Goal: Find specific page/section: Find specific page/section

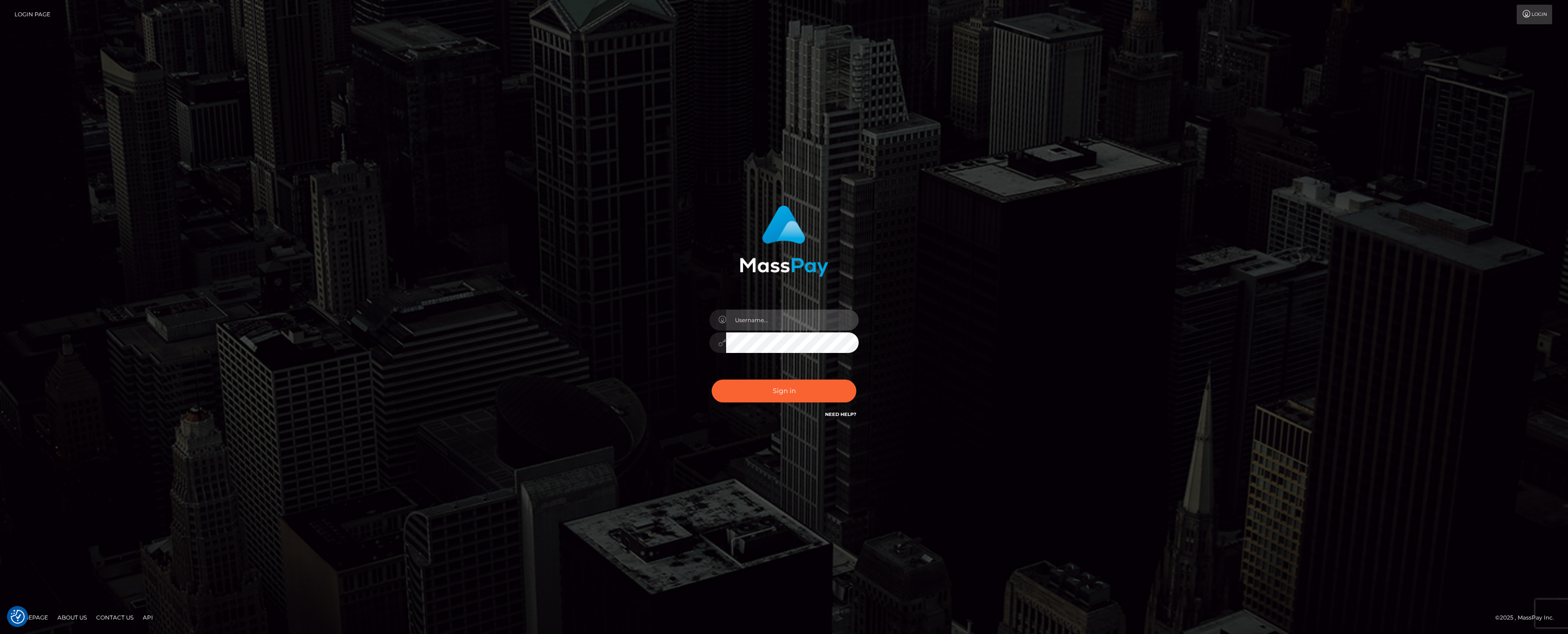
click at [749, 321] on input "text" at bounding box center [793, 320] width 133 height 21
type input "ashbil"
click at [765, 389] on button "Sign in" at bounding box center [784, 391] width 145 height 23
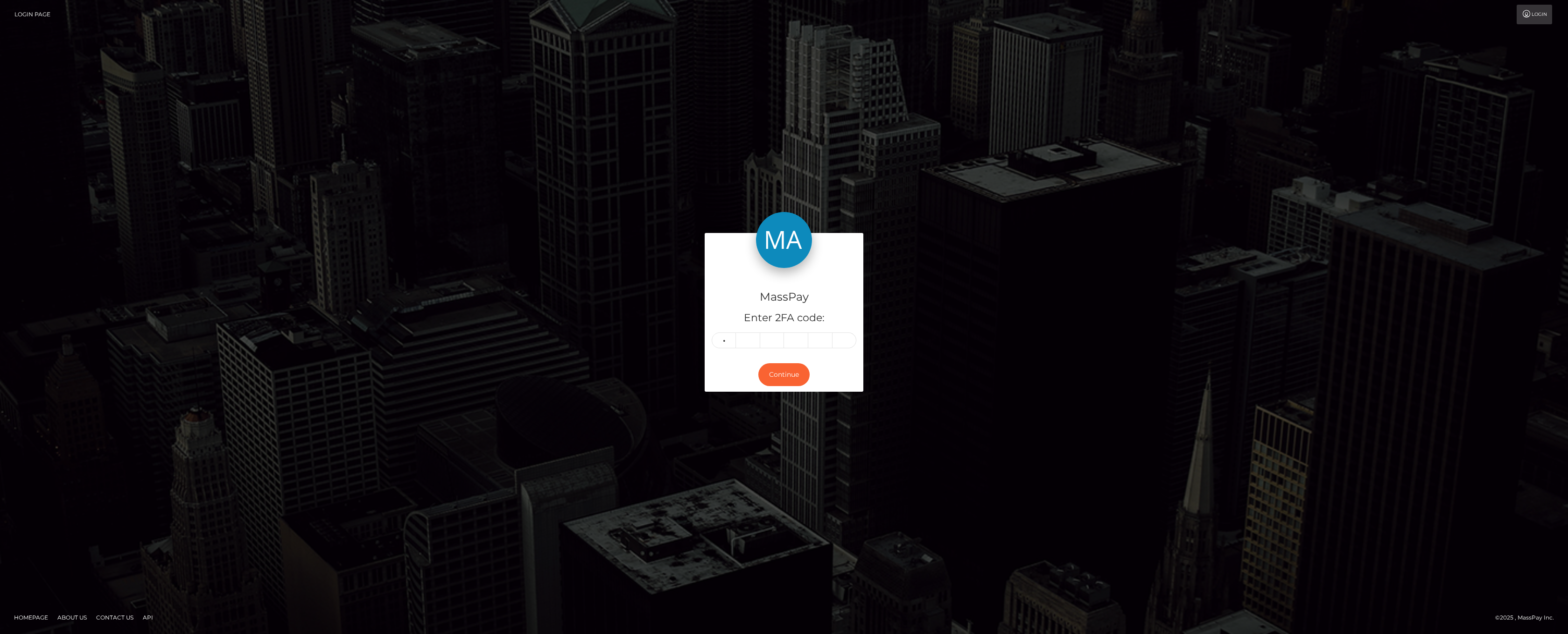
type input "4"
type input "9"
type input "0"
type input "3"
type input "1"
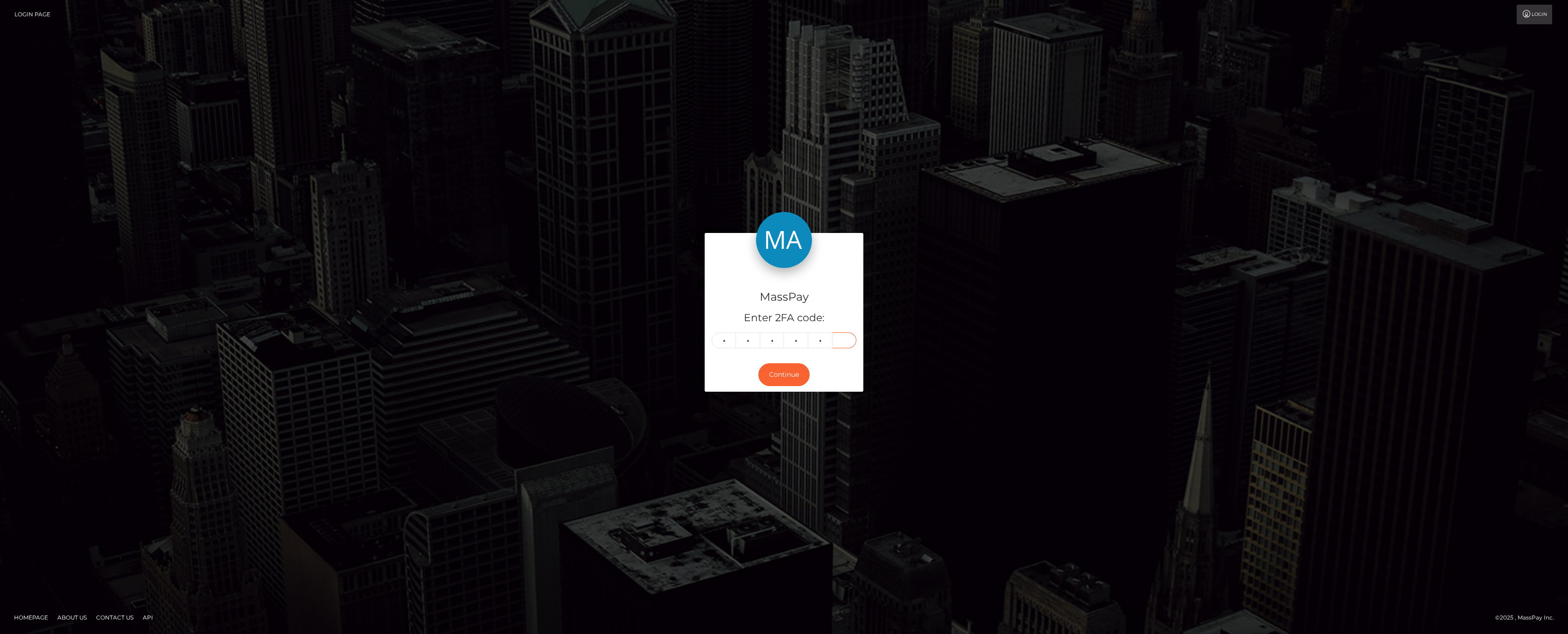
type input "2"
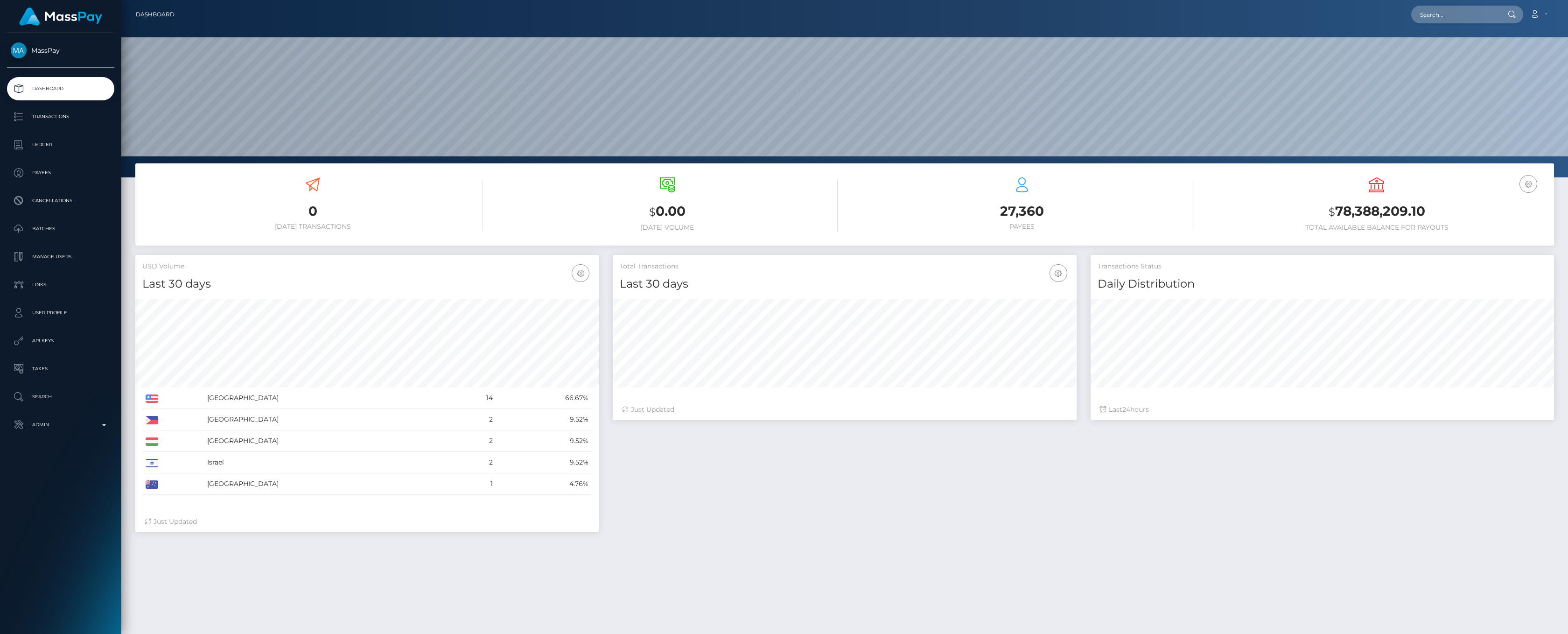
scroll to position [165, 463]
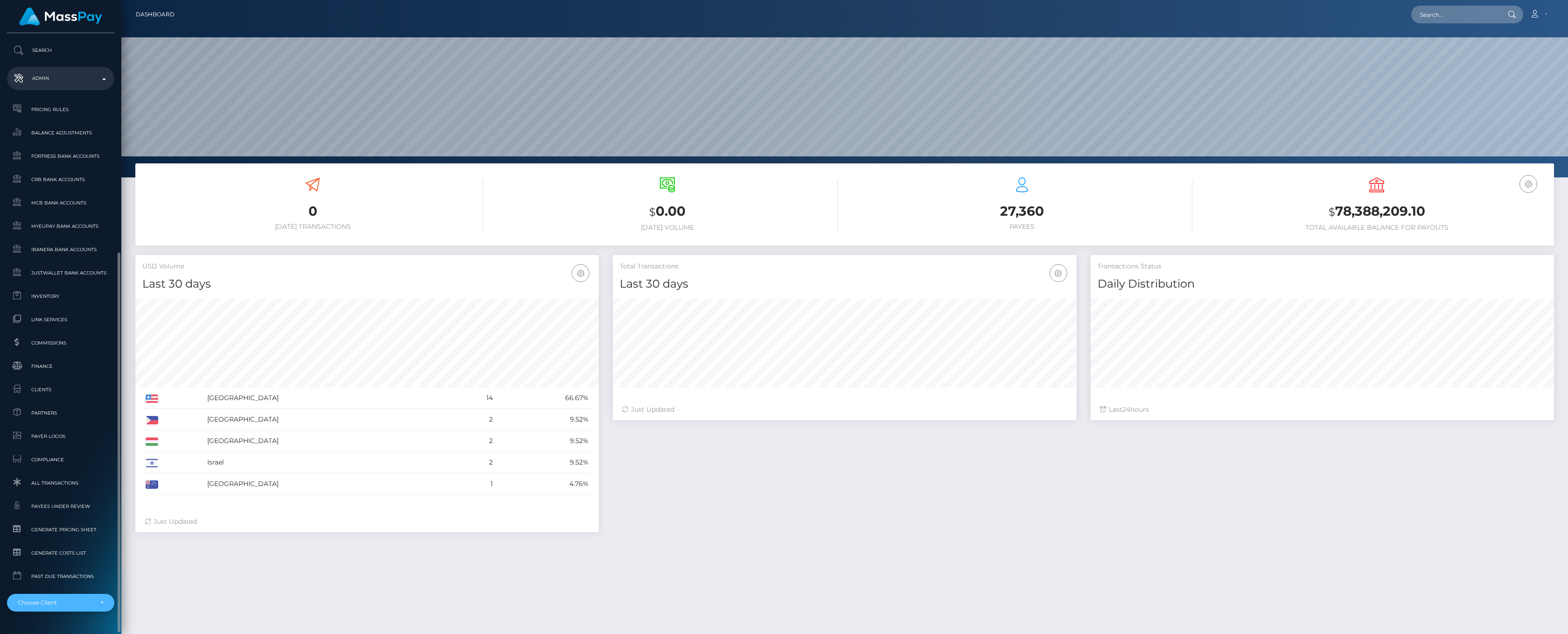
click at [102, 599] on div "Choose Client" at bounding box center [60, 603] width 86 height 7
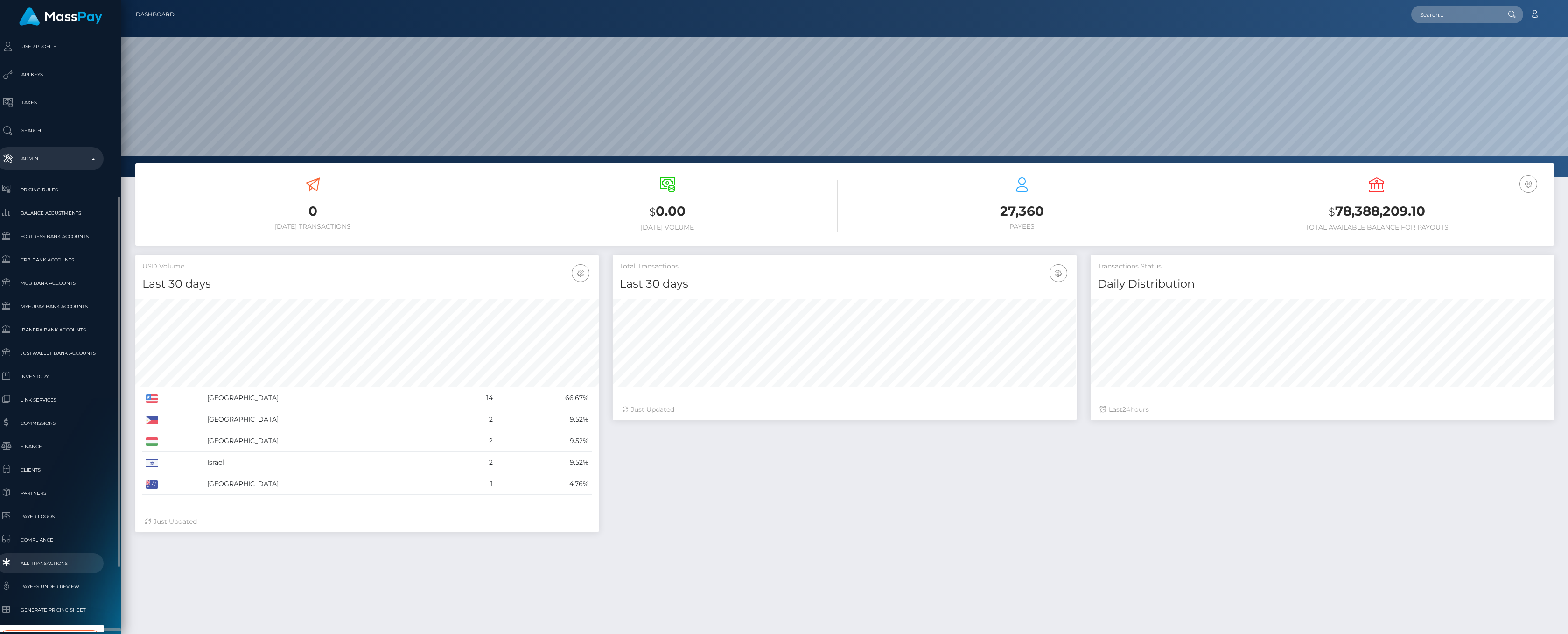
scroll to position [370, 11]
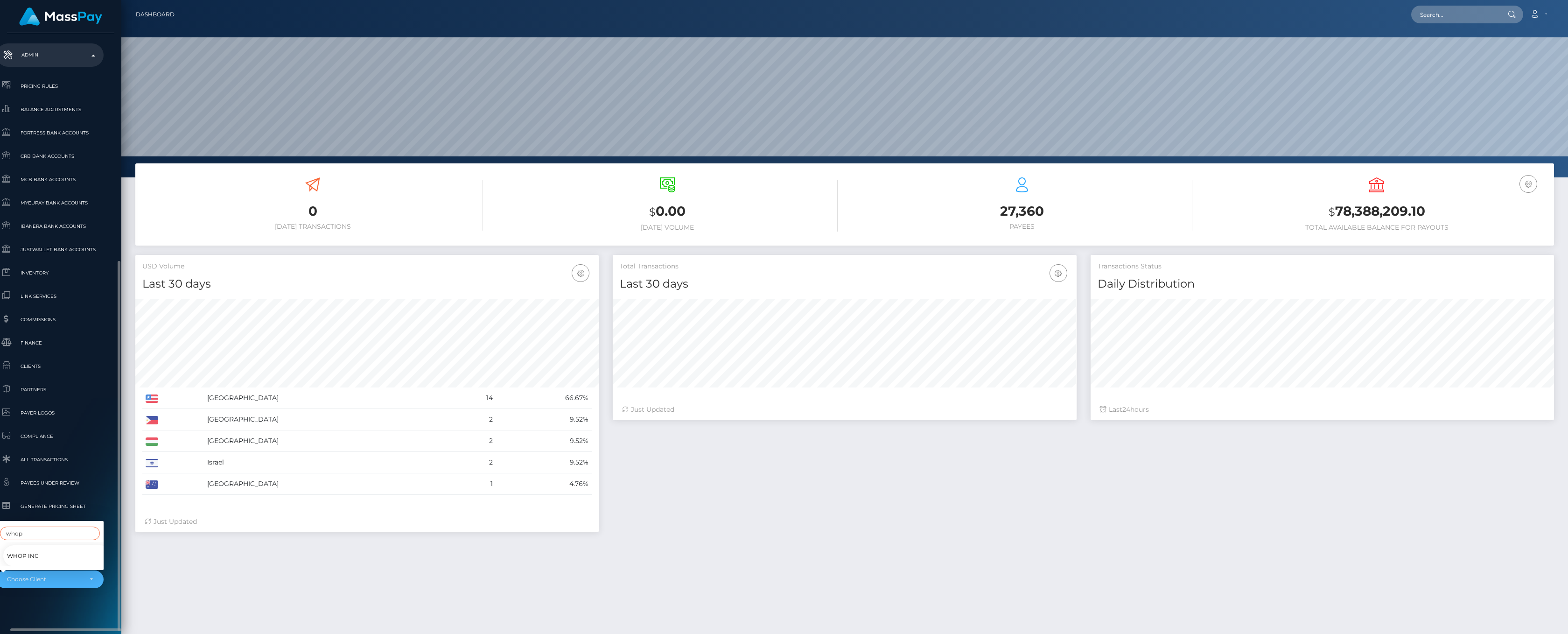
type input "whop"
click at [36, 550] on span "Whop Inc" at bounding box center [23, 556] width 32 height 12
select select "338"
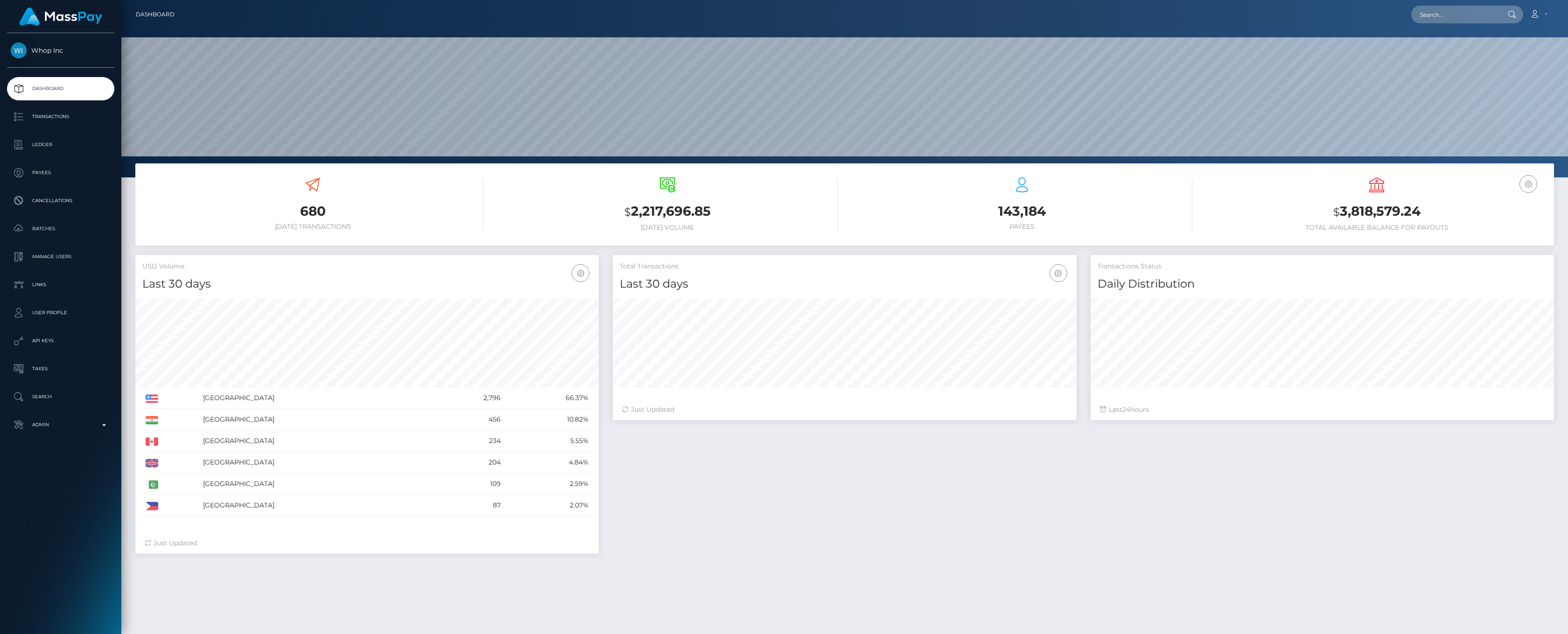
scroll to position [165, 463]
click at [49, 147] on p "Ledger" at bounding box center [61, 144] width 100 height 14
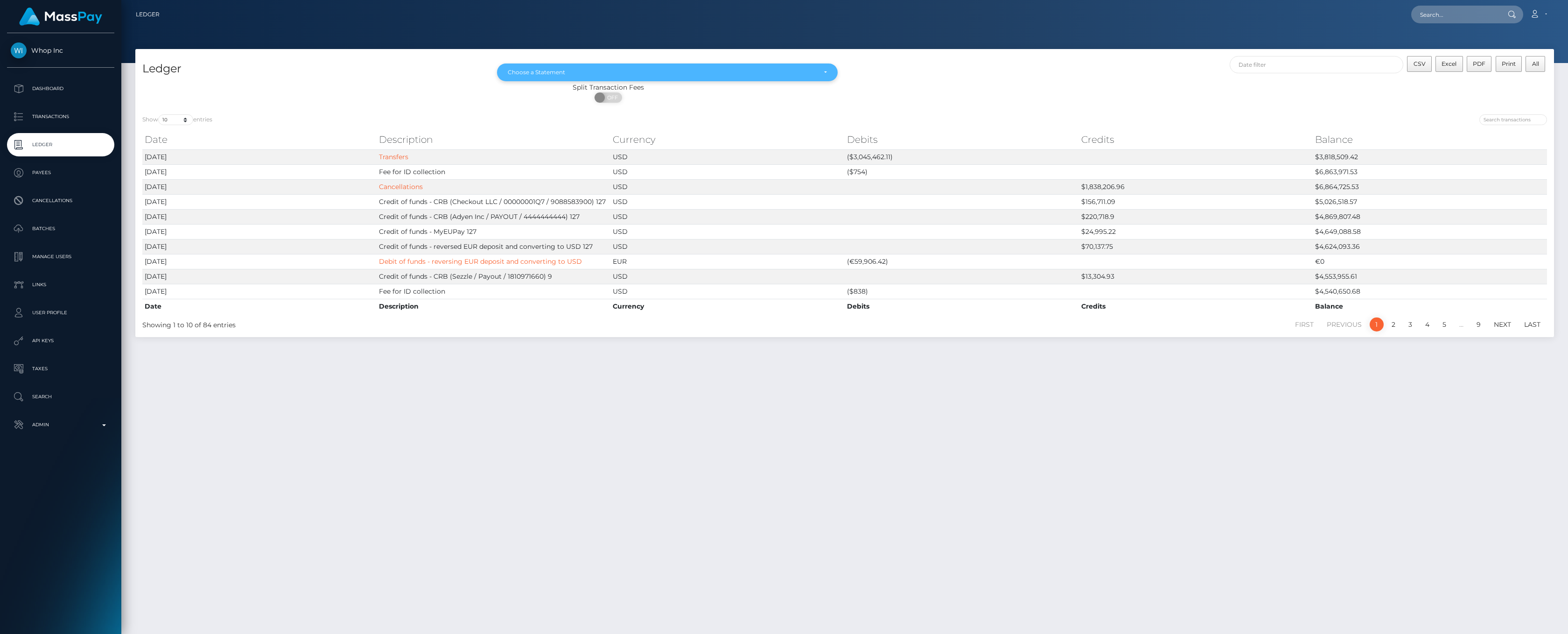
click at [744, 68] on div "Choose a Statement" at bounding box center [667, 72] width 341 height 18
click at [601, 156] on link "[DATE]" at bounding box center [667, 157] width 341 height 17
select select "[DATE]"
click at [946, 78] on div "CSV Excel PDF Print All" at bounding box center [1199, 69] width 709 height 27
